Goal: Transaction & Acquisition: Obtain resource

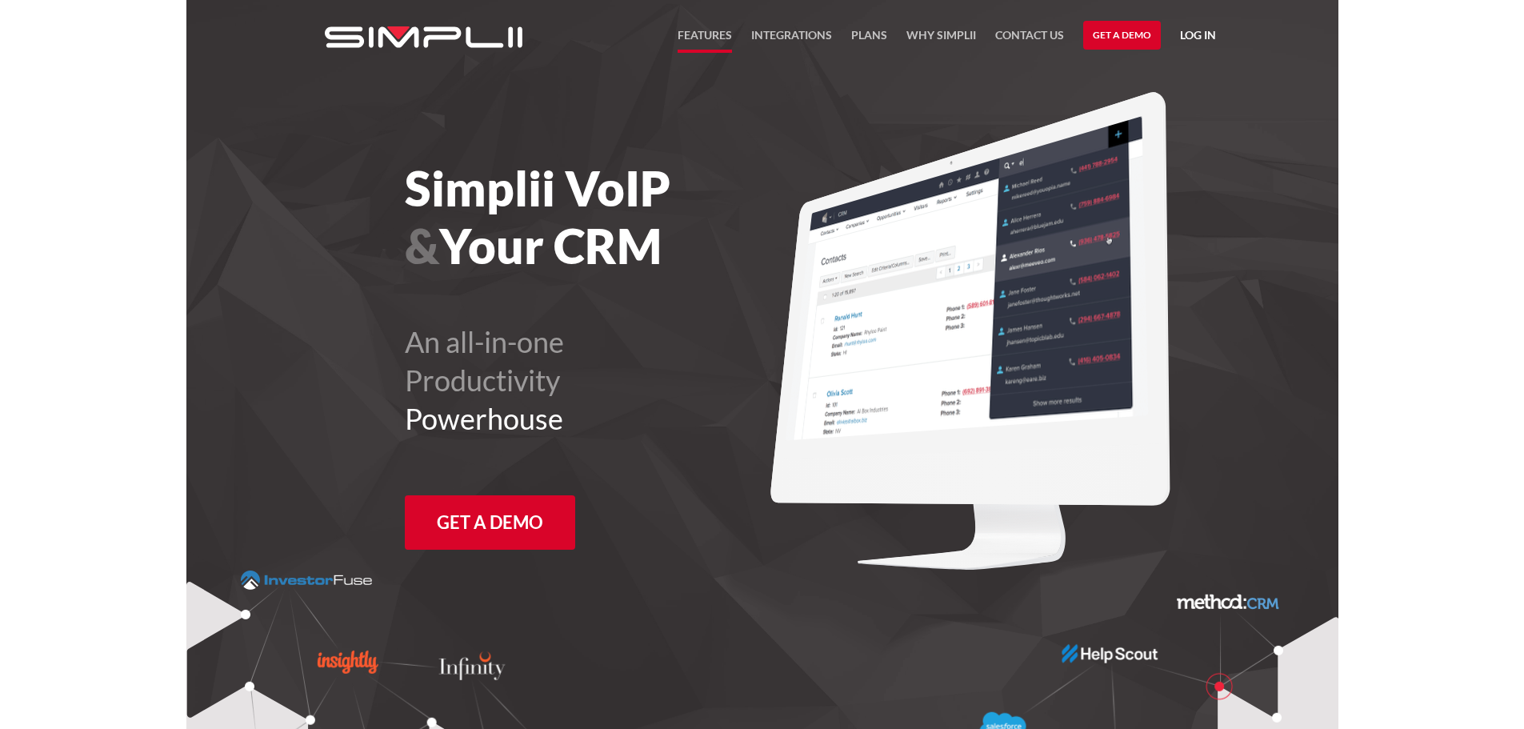
click at [709, 40] on link "FEATURES" at bounding box center [705, 39] width 54 height 27
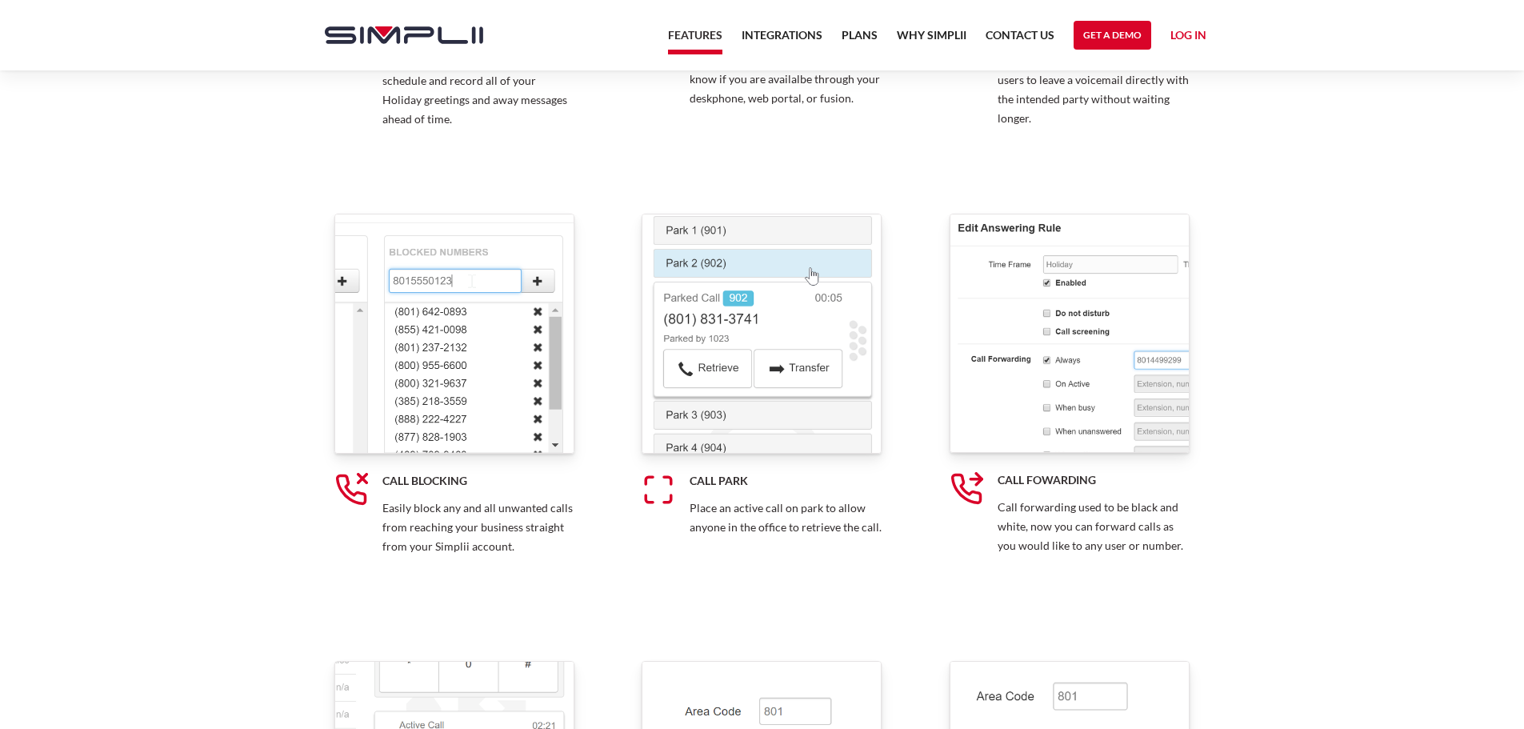
scroll to position [11756, 0]
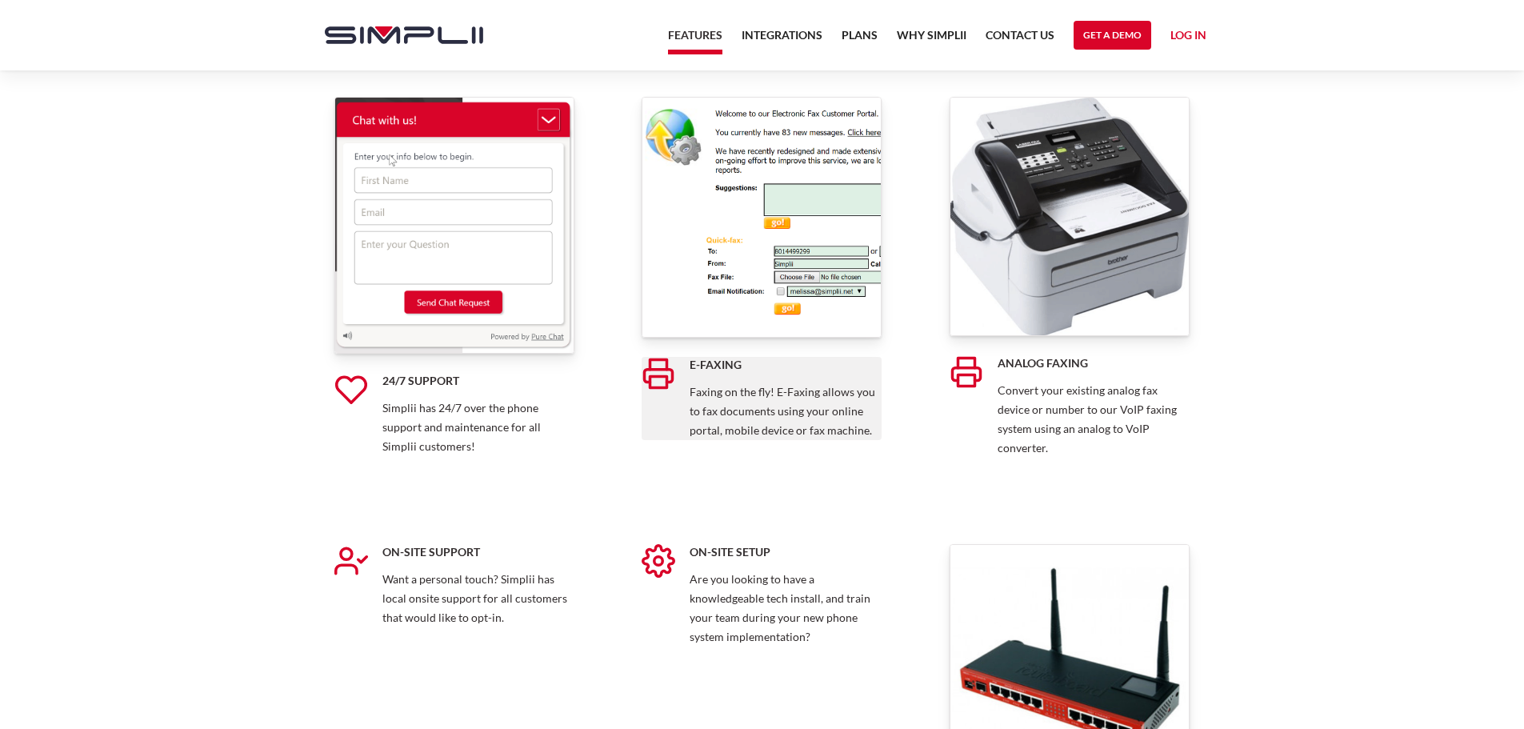
click at [762, 365] on h5 "E-Faxing" at bounding box center [786, 365] width 192 height 16
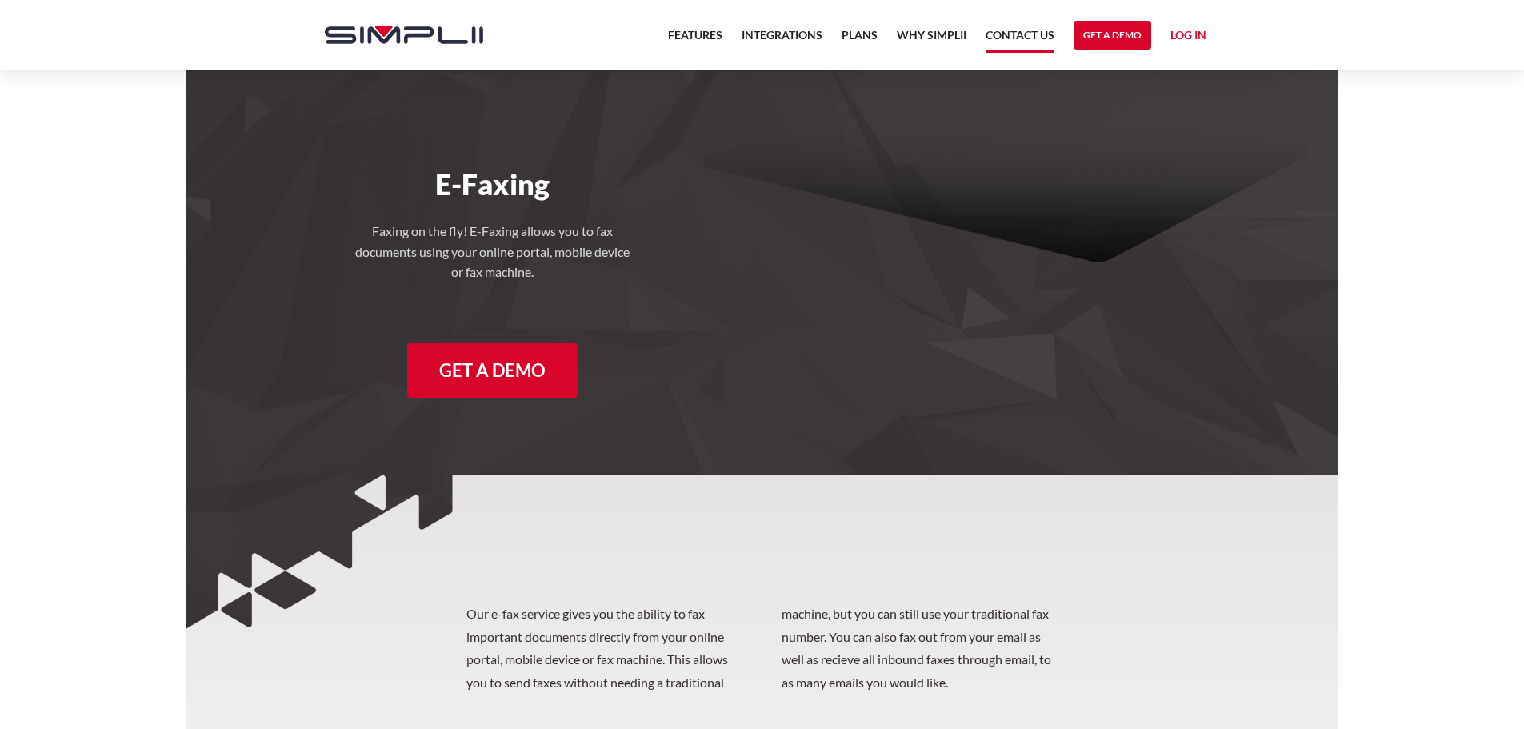
click at [1024, 34] on link "Contact US" at bounding box center [1020, 39] width 69 height 27
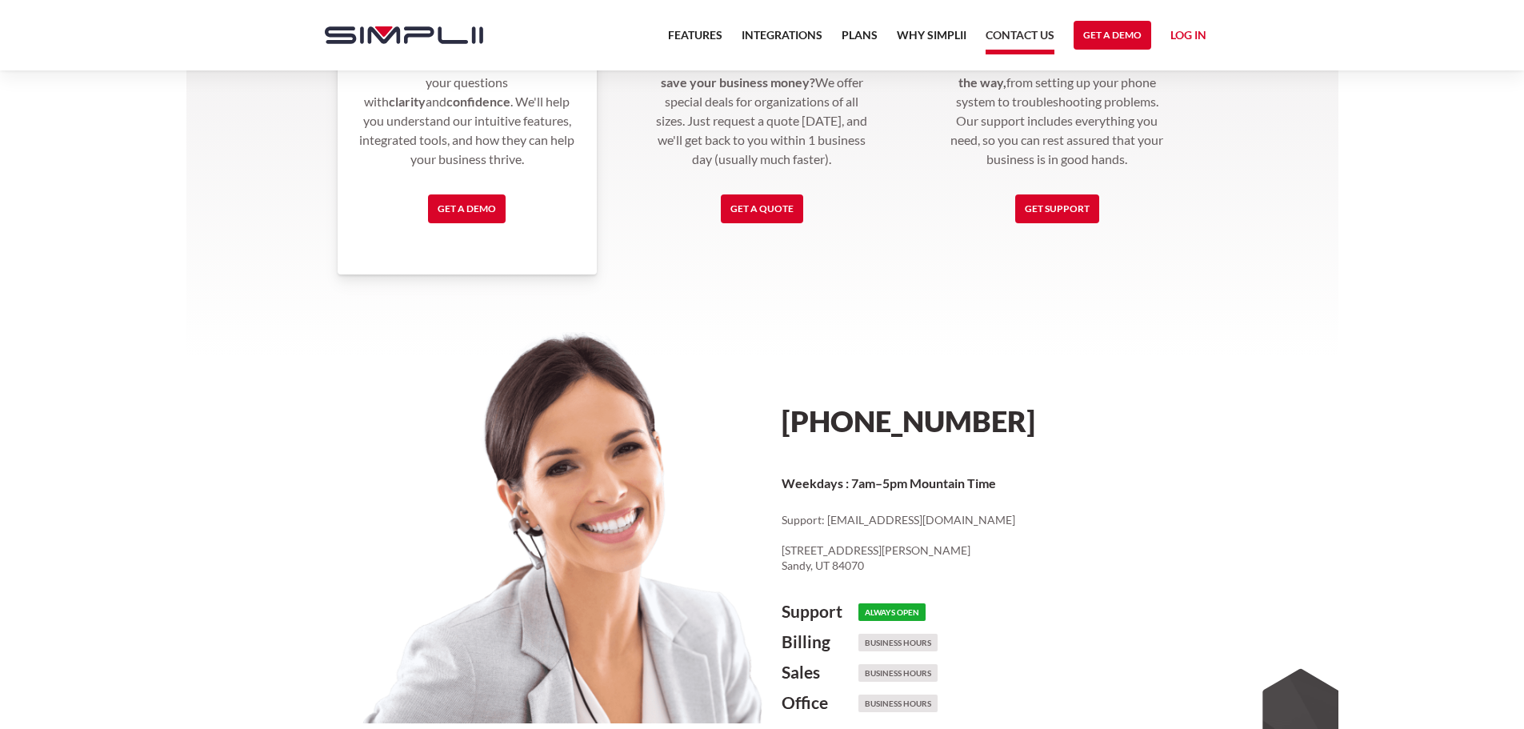
scroll to position [745, 0]
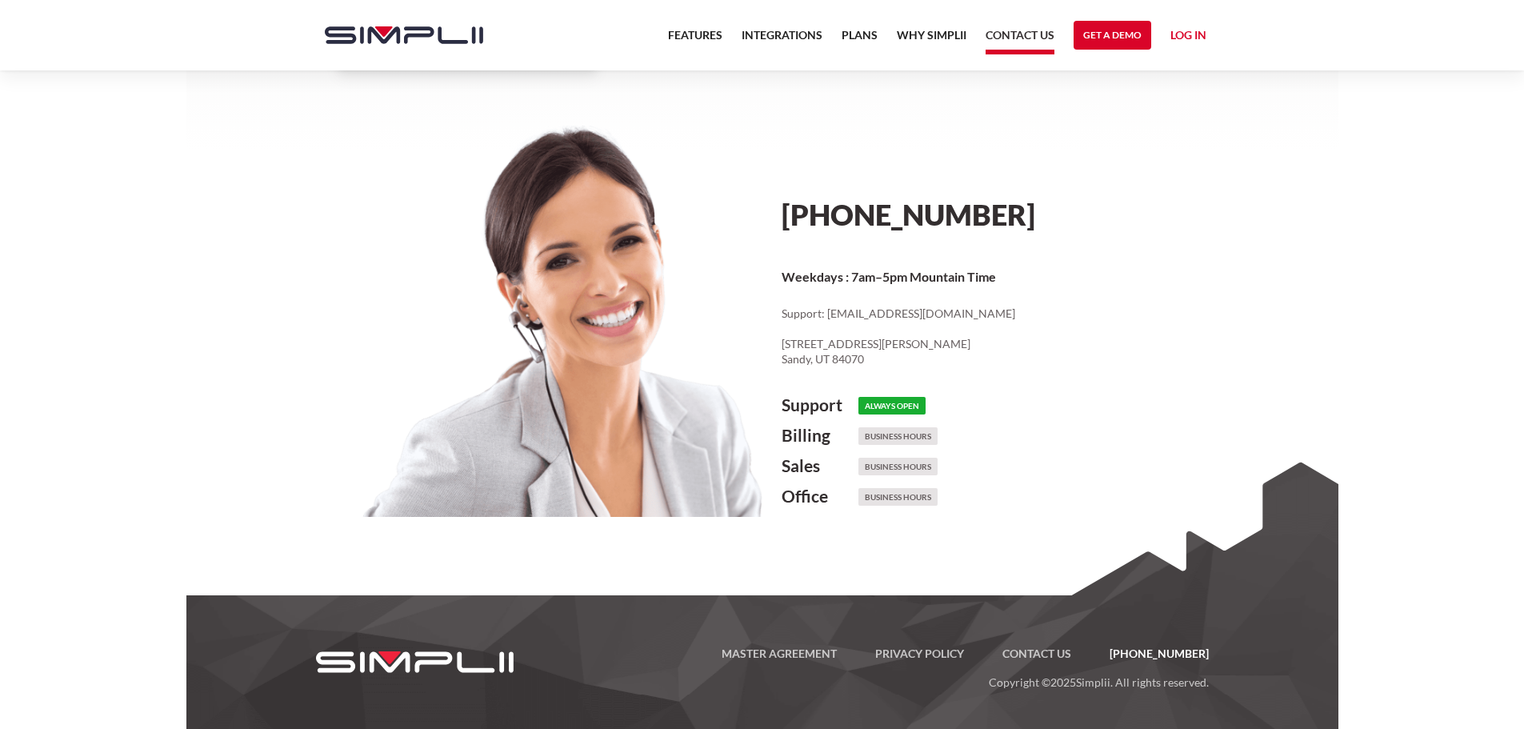
click at [594, 258] on div at bounding box center [532, 340] width 462 height 428
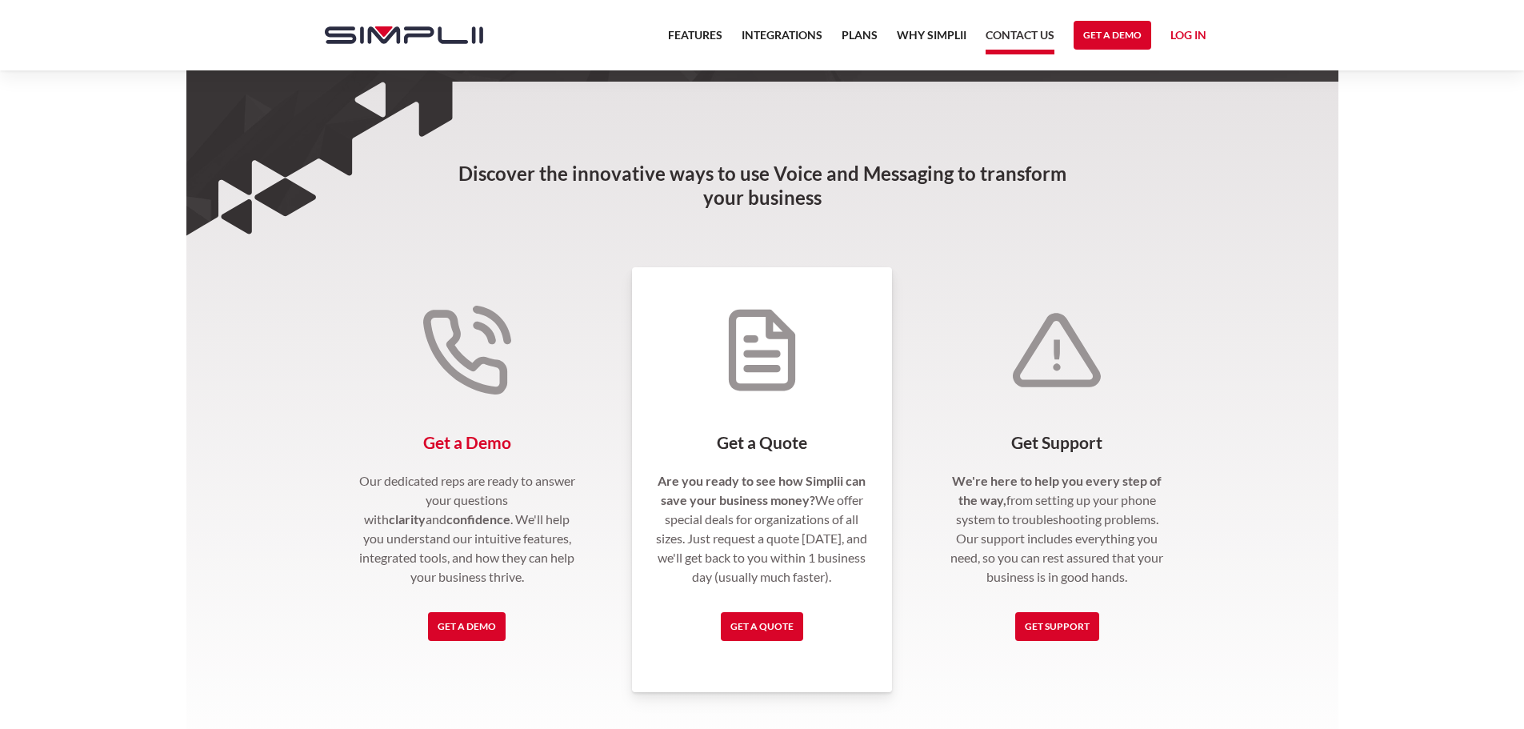
scroll to position [119, 0]
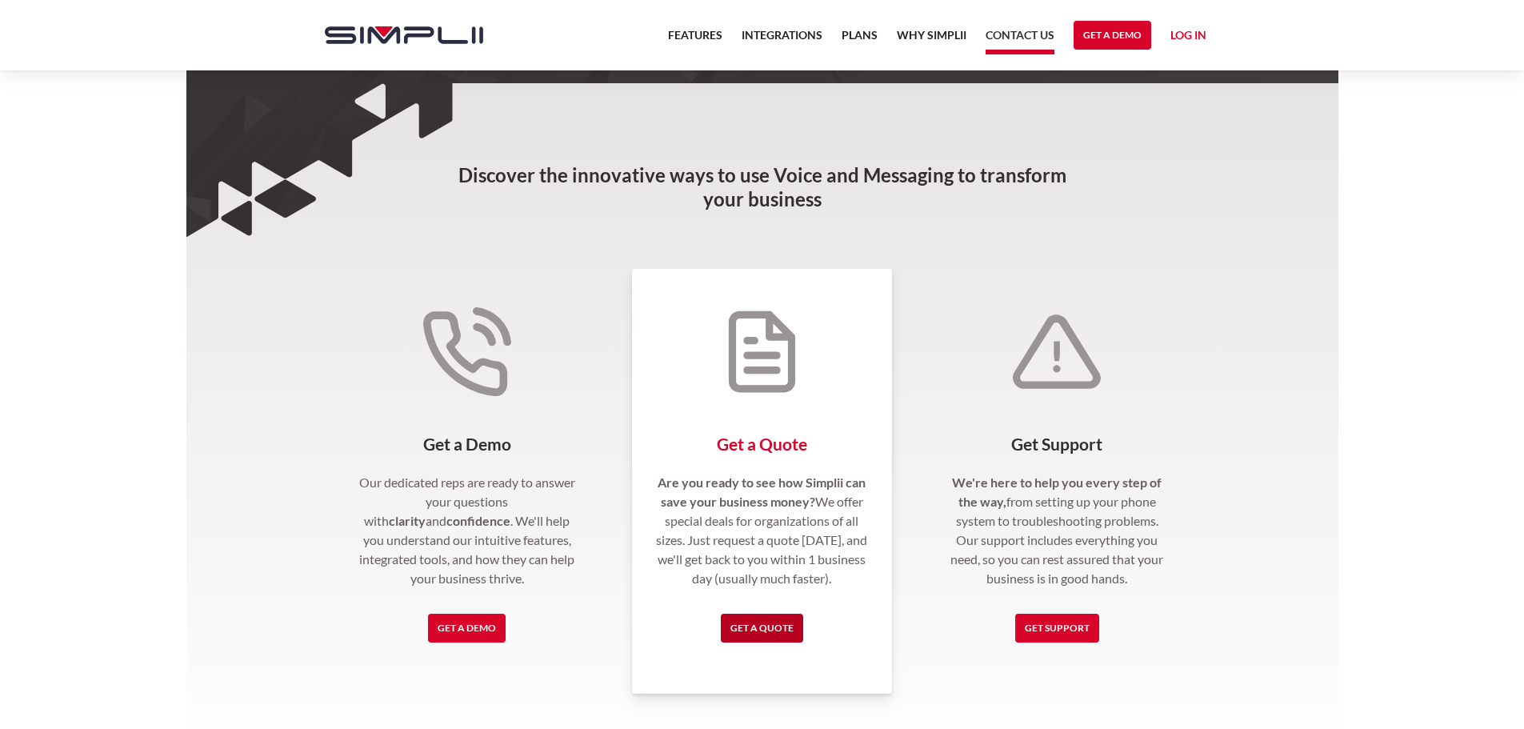
click at [772, 630] on link "Get a Quote" at bounding box center [762, 628] width 82 height 29
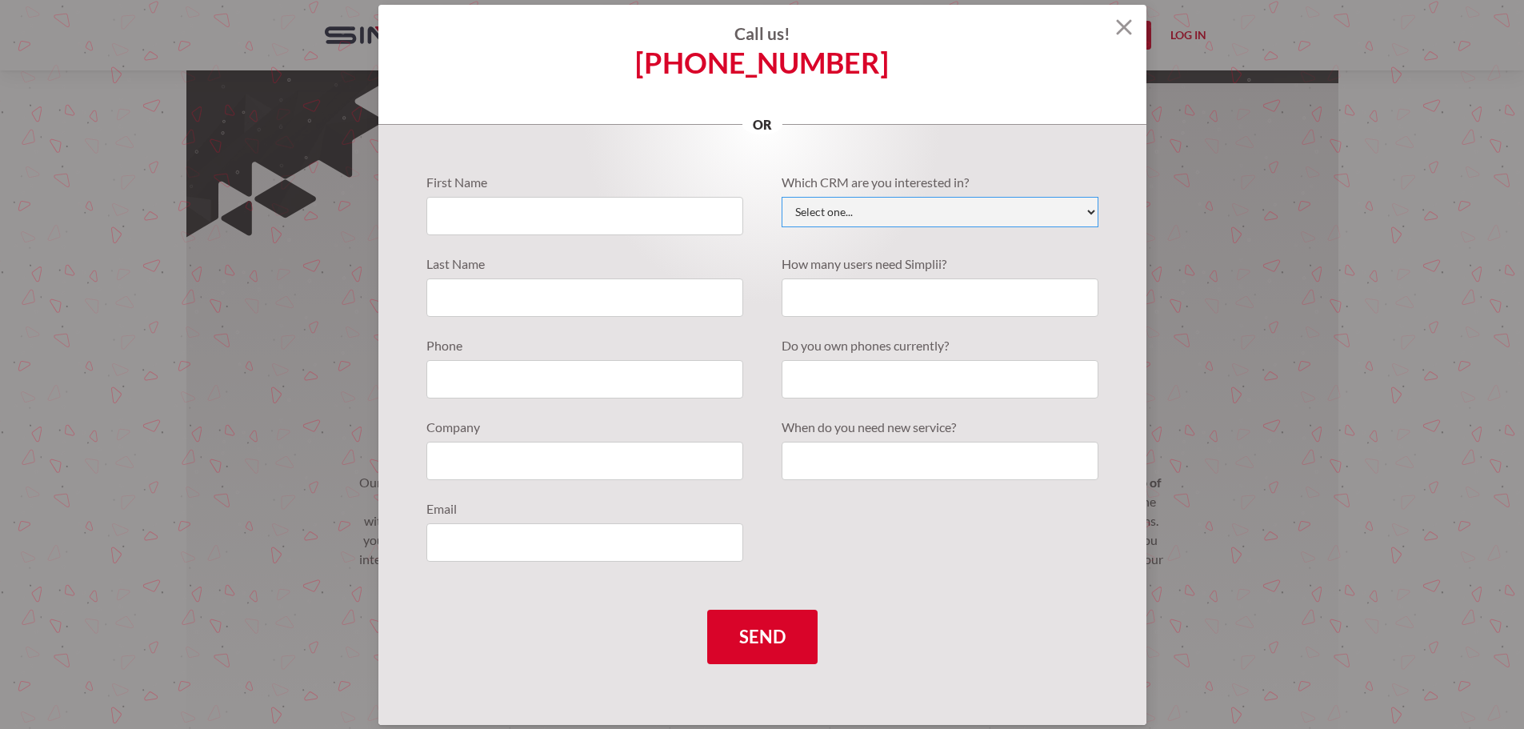
click at [915, 218] on select "Select one... Active Campaign Autotask ChildCareCRM Close.io ConnectWise Copper…" at bounding box center [940, 212] width 317 height 30
click at [1124, 46] on div "Call us! [PHONE_NUMBER] or" at bounding box center [762, 65] width 768 height 120
click at [1124, 34] on img at bounding box center [1124, 27] width 16 height 16
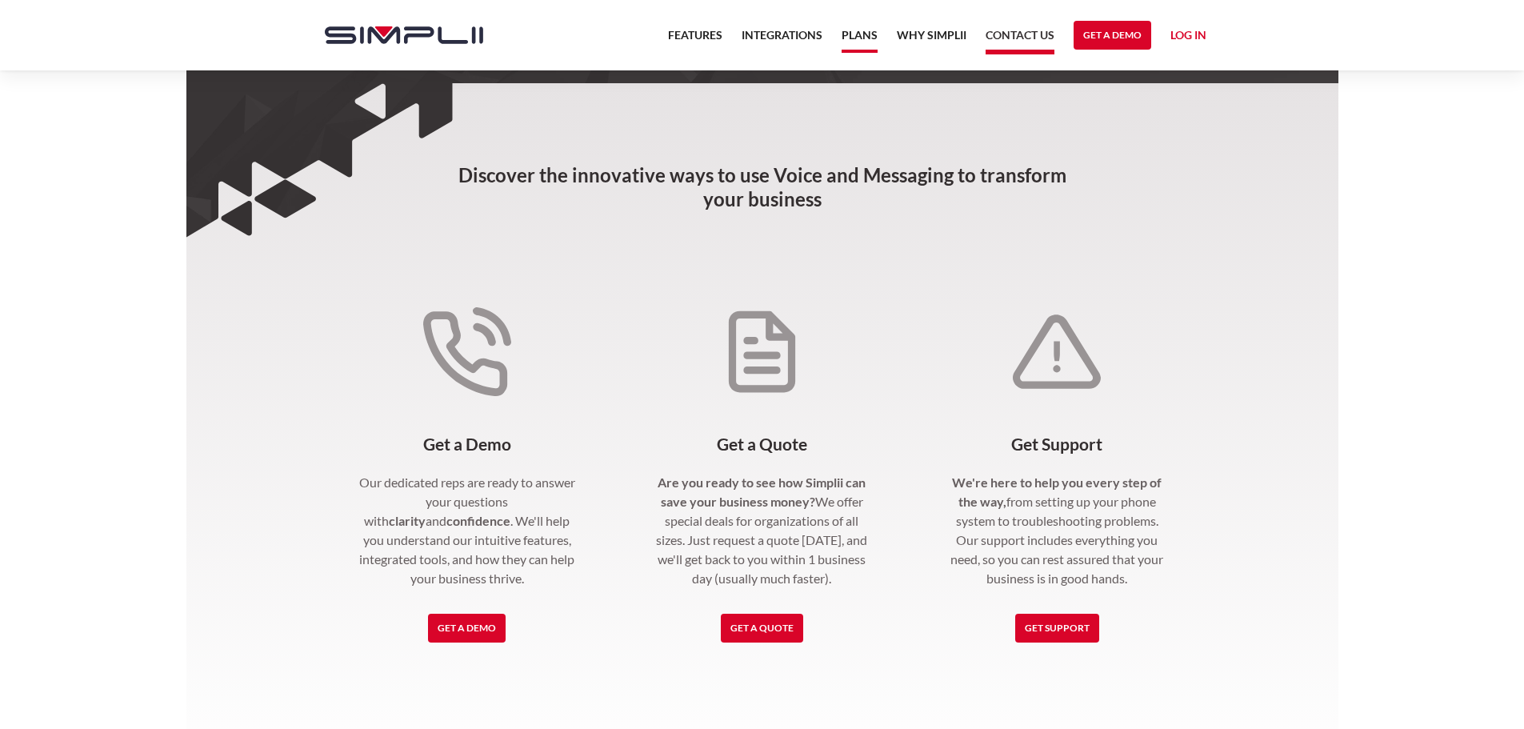
click at [863, 36] on link "Plans" at bounding box center [860, 39] width 36 height 27
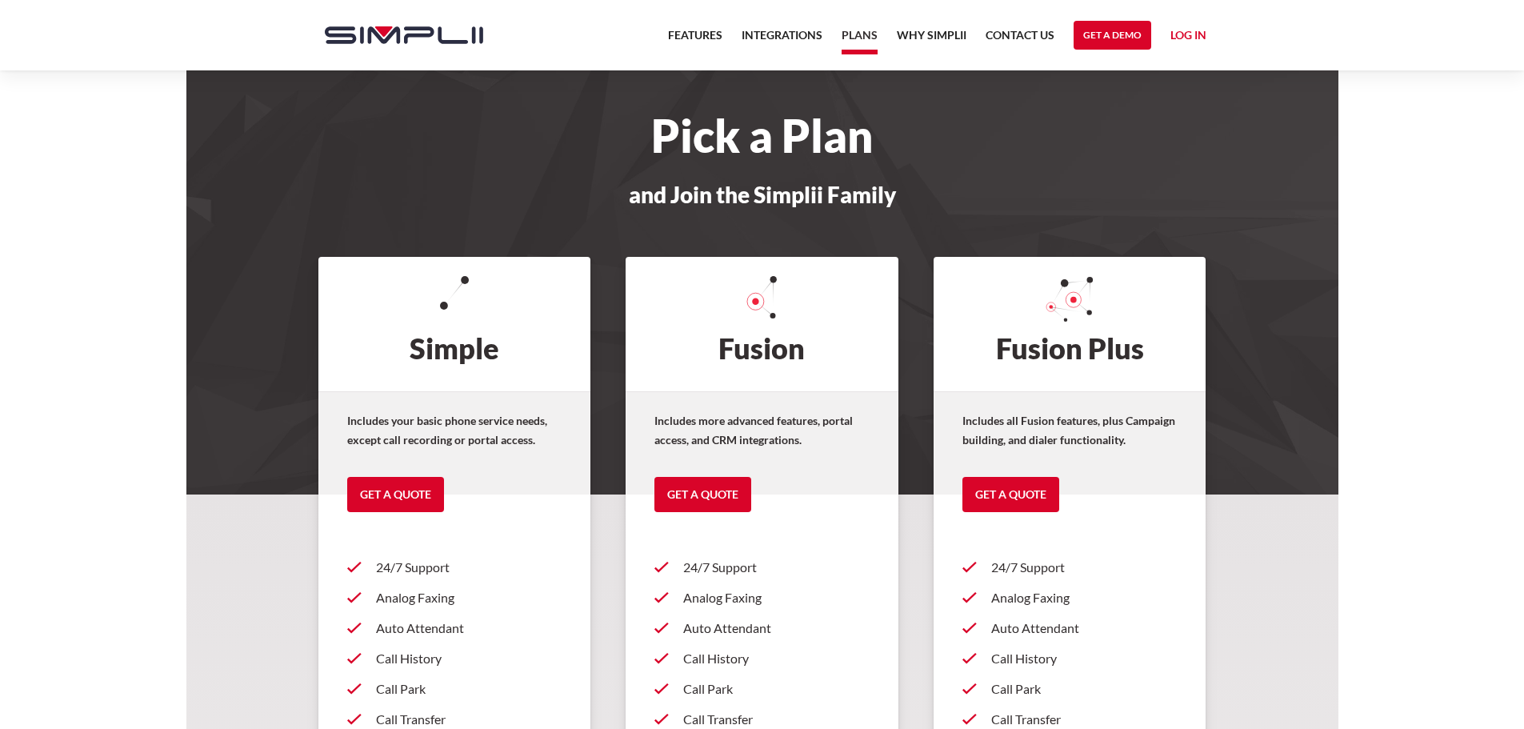
scroll to position [62, 0]
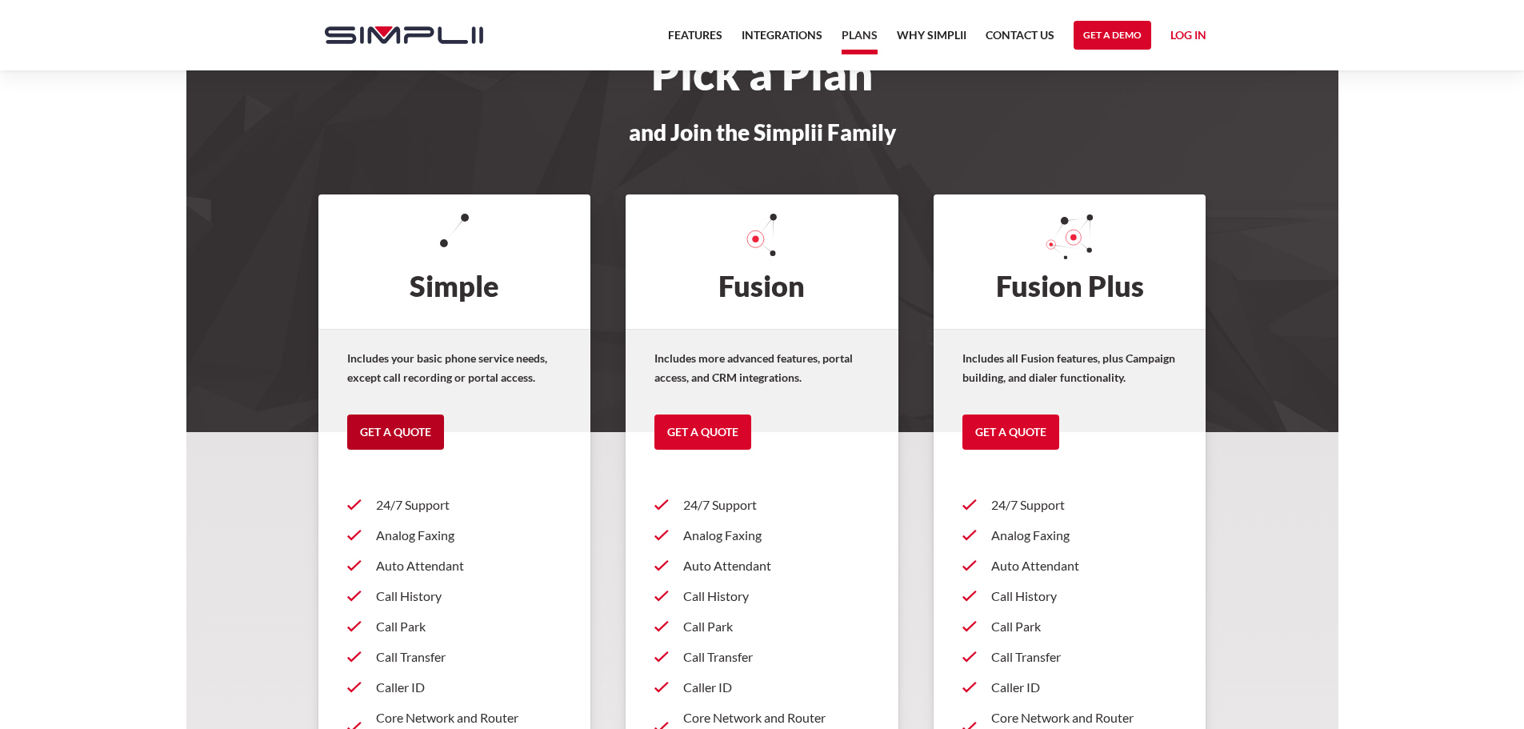
click at [414, 427] on link "Get a Quote" at bounding box center [395, 431] width 97 height 35
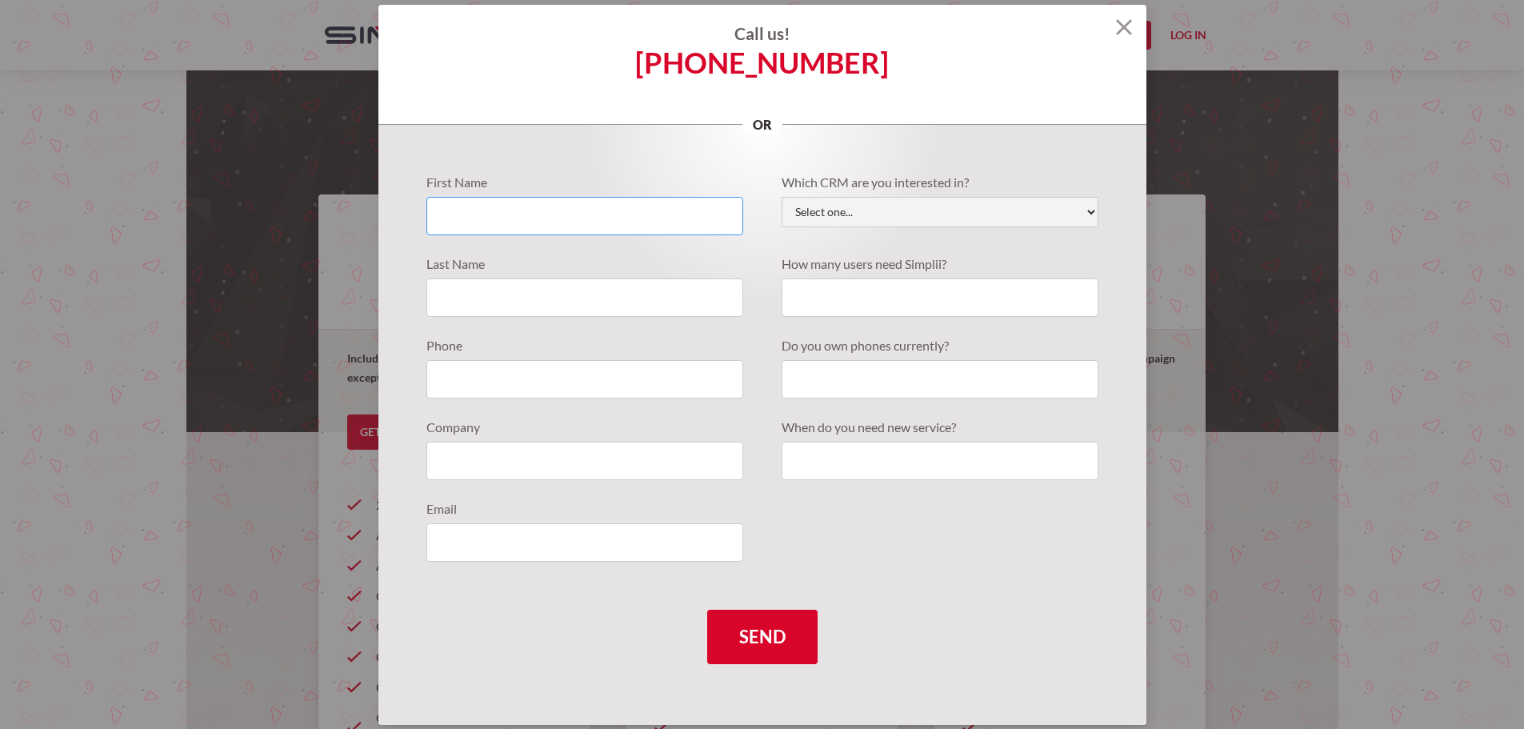
click at [543, 203] on input "Quote Requests" at bounding box center [584, 216] width 317 height 38
click at [830, 217] on select "Select one... Active Campaign Autotask ChildCareCRM [DOMAIN_NAME] ConnectWise C…" at bounding box center [940, 212] width 317 height 30
click at [1002, 120] on div "Call us! [PHONE_NUMBER] or" at bounding box center [762, 65] width 768 height 120
click at [1121, 30] on img at bounding box center [1124, 27] width 16 height 16
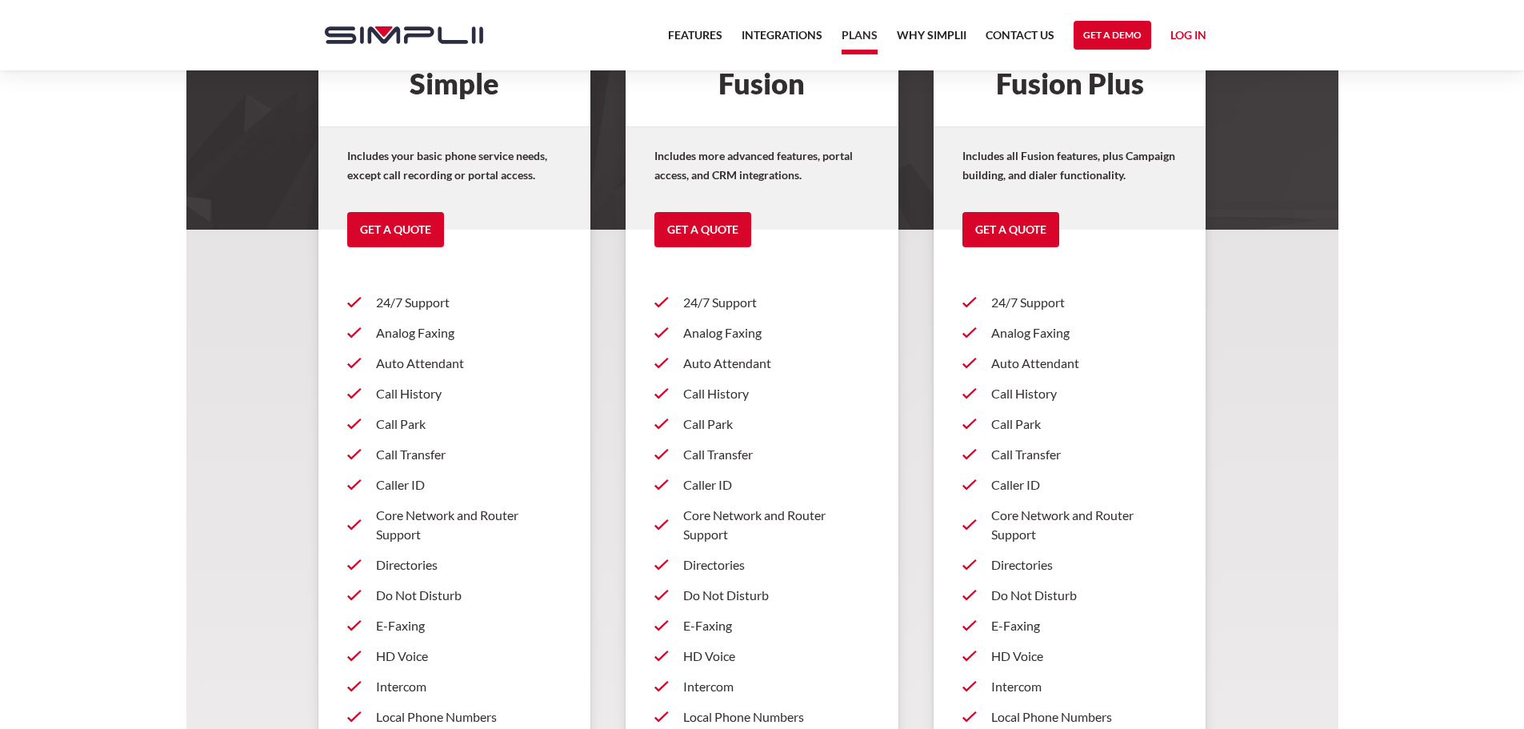
scroll to position [0, 0]
